Goal: Transaction & Acquisition: Obtain resource

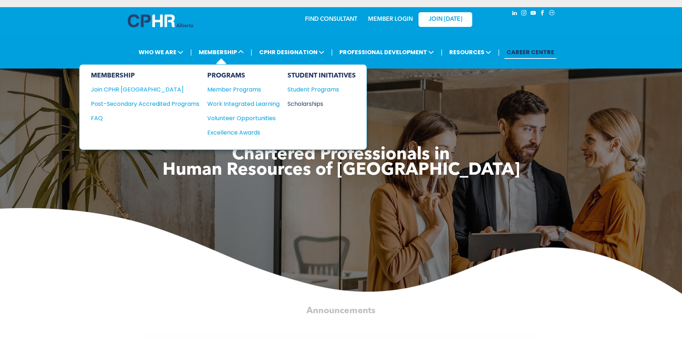
click at [305, 101] on div "Scholarships" at bounding box center [319, 103] width 62 height 9
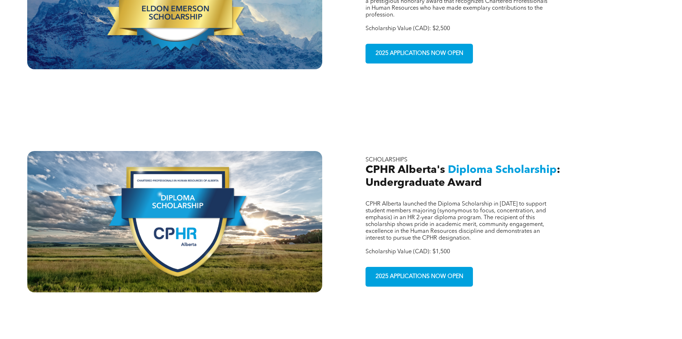
scroll to position [287, 0]
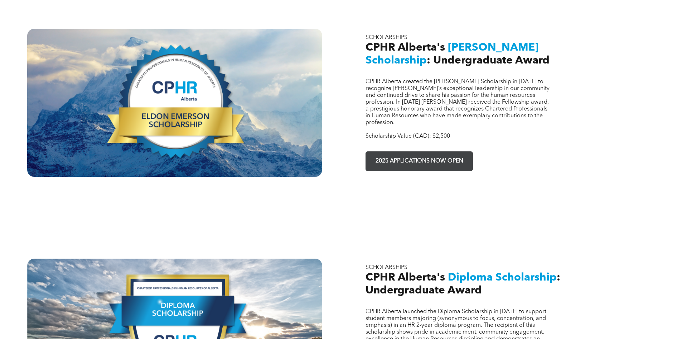
click at [420, 154] on span "2025 APPLICATIONS NOW OPEN" at bounding box center [419, 161] width 93 height 14
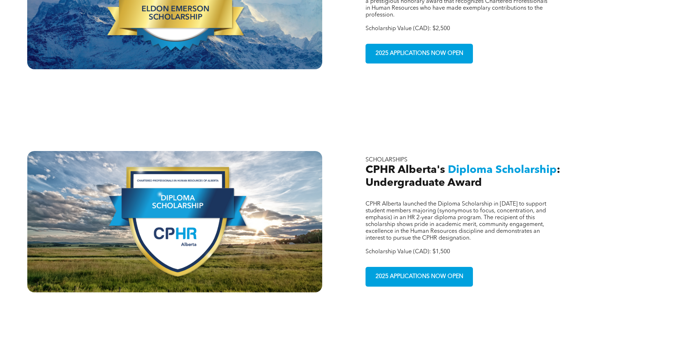
scroll to position [430, 0]
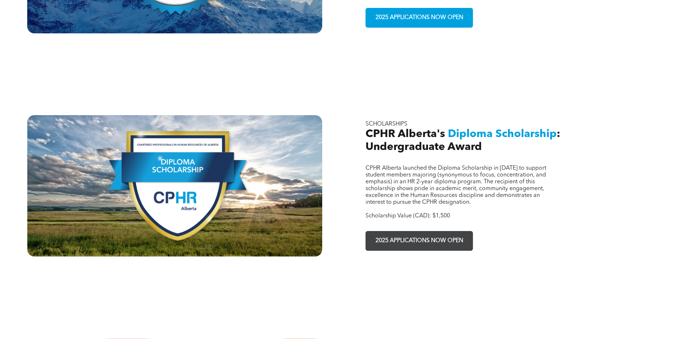
click at [424, 234] on span "2025 APPLICATIONS NOW OPEN" at bounding box center [419, 241] width 93 height 14
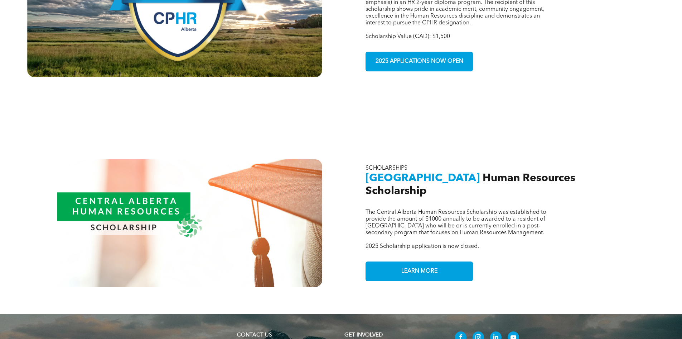
scroll to position [645, 0]
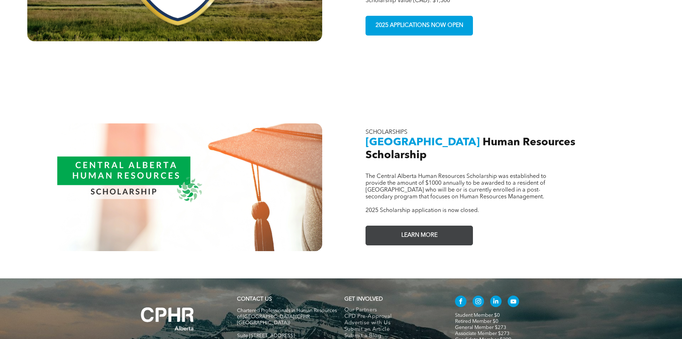
click at [418, 228] on span "LEARN MORE" at bounding box center [419, 235] width 41 height 14
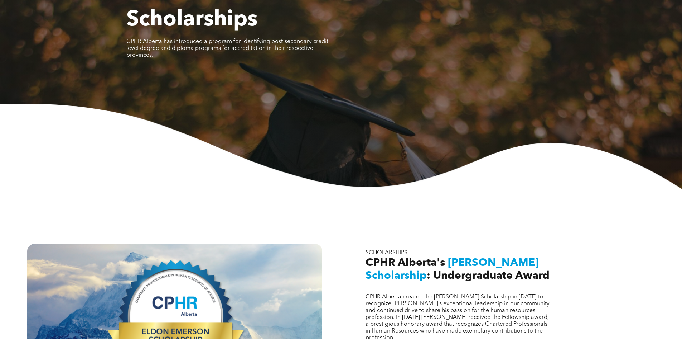
scroll to position [0, 0]
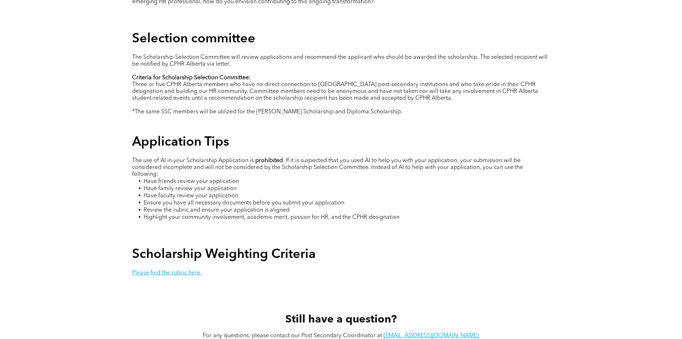
scroll to position [1290, 0]
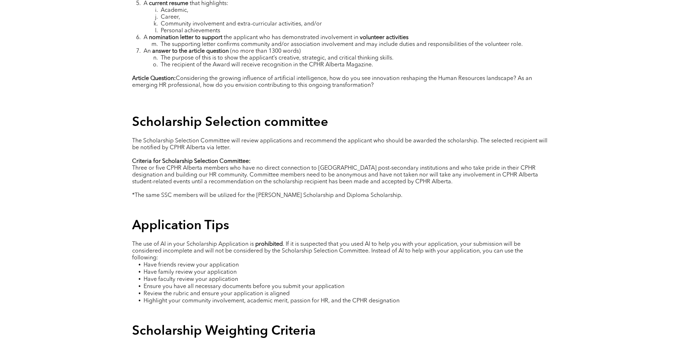
scroll to position [1325, 0]
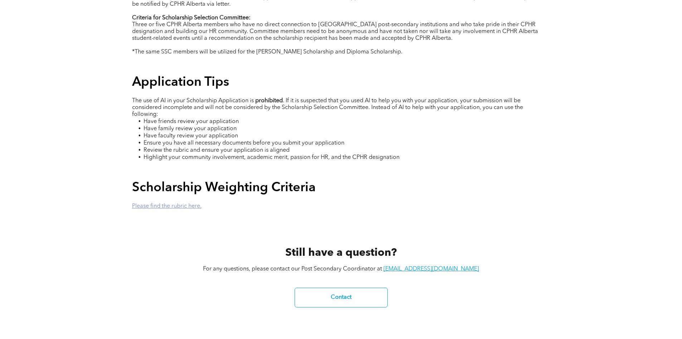
click at [172, 203] on link "Please find the rubric here." at bounding box center [166, 206] width 69 height 6
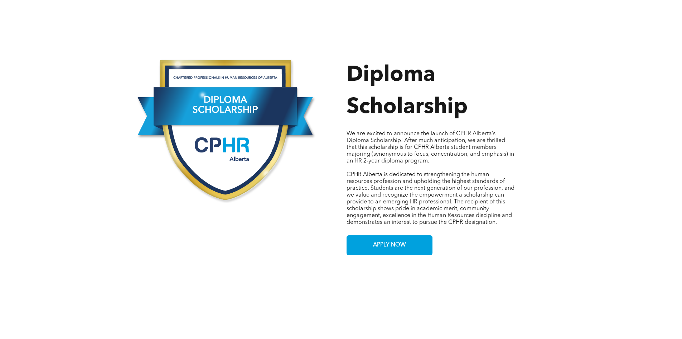
scroll to position [107, 0]
